Goal: Book appointment/travel/reservation

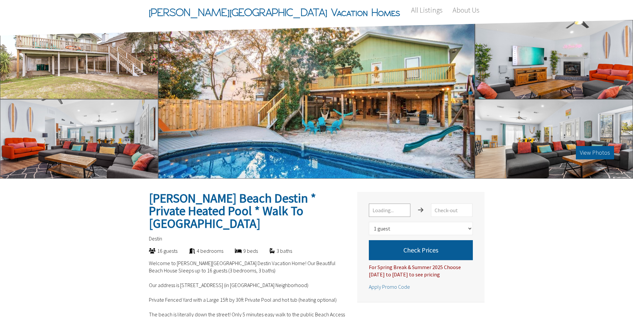
select select "1"
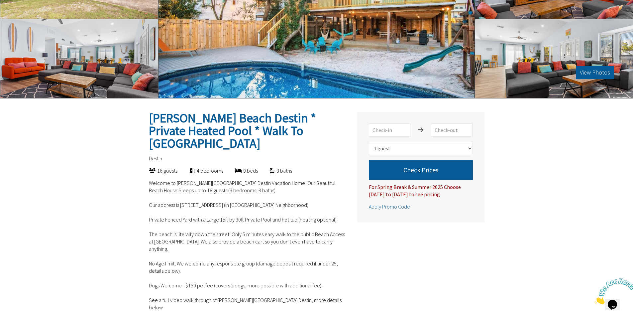
scroll to position [100, 0]
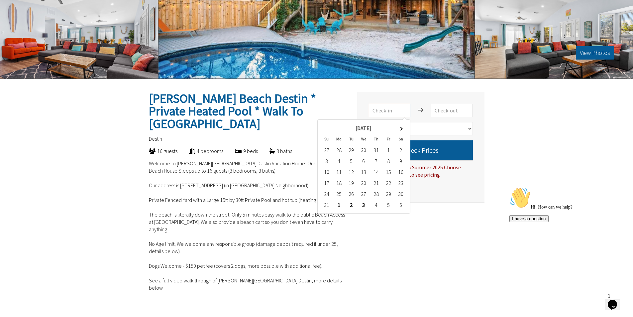
click at [399, 110] on input "text" at bounding box center [390, 110] width 42 height 13
click at [401, 127] on span at bounding box center [401, 129] width 4 height 4
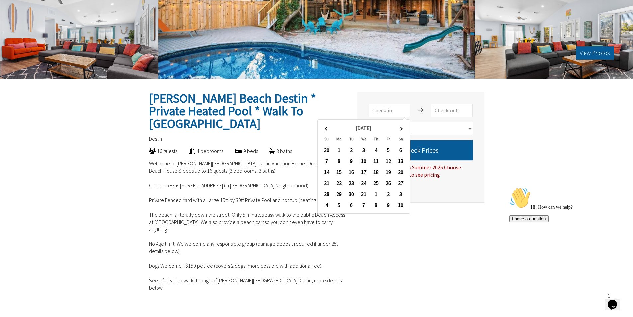
click at [401, 127] on span at bounding box center [401, 129] width 4 height 4
type input "[DATE]"
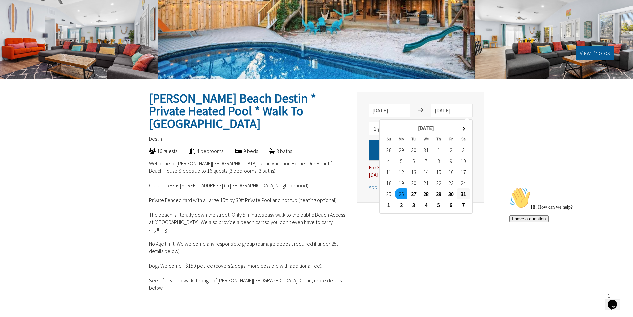
type input "[DATE]"
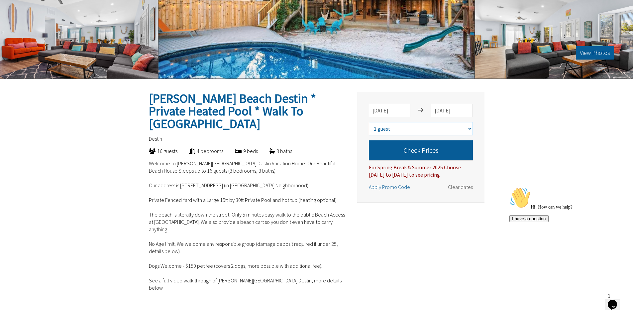
click at [463, 129] on select "Select number of guests 1 guest 2 guests 3 guests 4 guests 5 guests 6 guests 7 …" at bounding box center [421, 128] width 104 height 13
select select "6"
click at [369, 122] on select "Select number of guests 1 guest 2 guests 3 guests 4 guests 5 guests 6 guests 7 …" at bounding box center [421, 128] width 104 height 13
click at [432, 150] on button "Check Prices" at bounding box center [421, 150] width 104 height 20
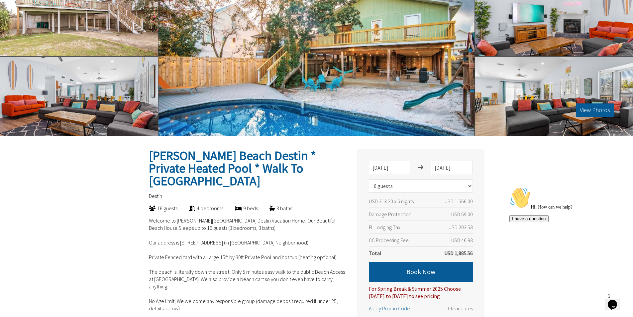
scroll to position [0, 0]
